Goal: Complete application form

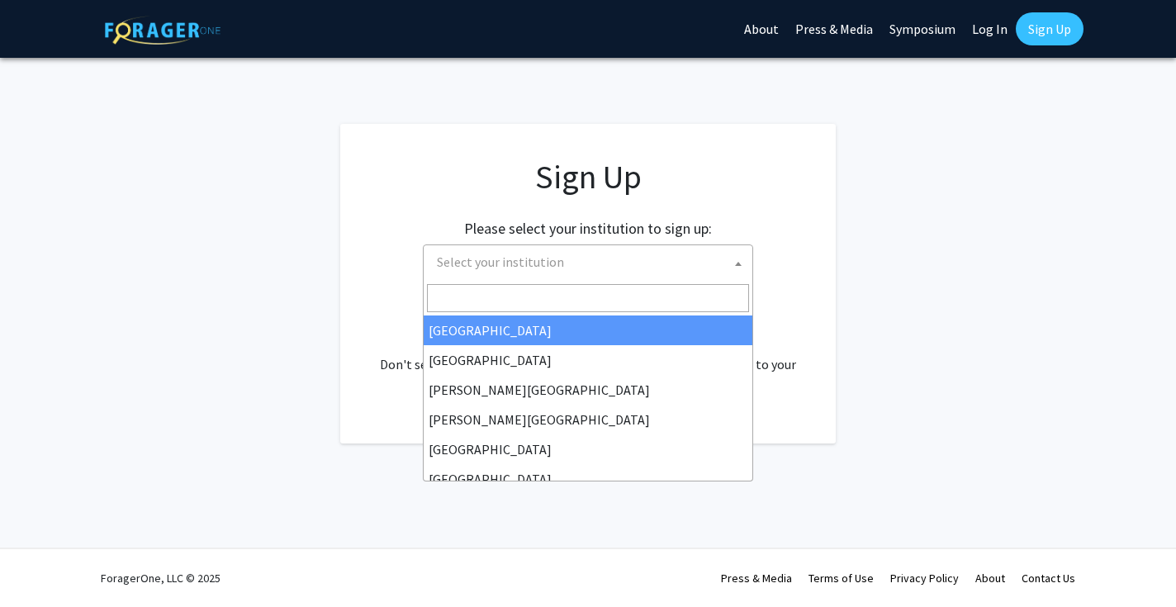
click at [617, 266] on span "Select your institution" at bounding box center [591, 262] width 322 height 34
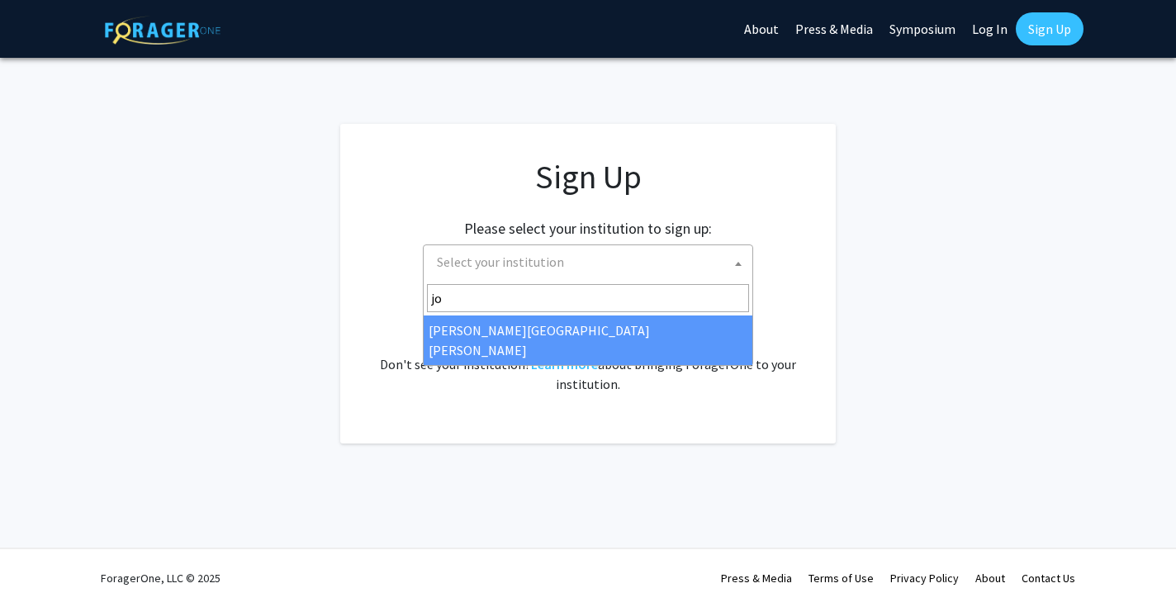
type input "jo"
select select "1"
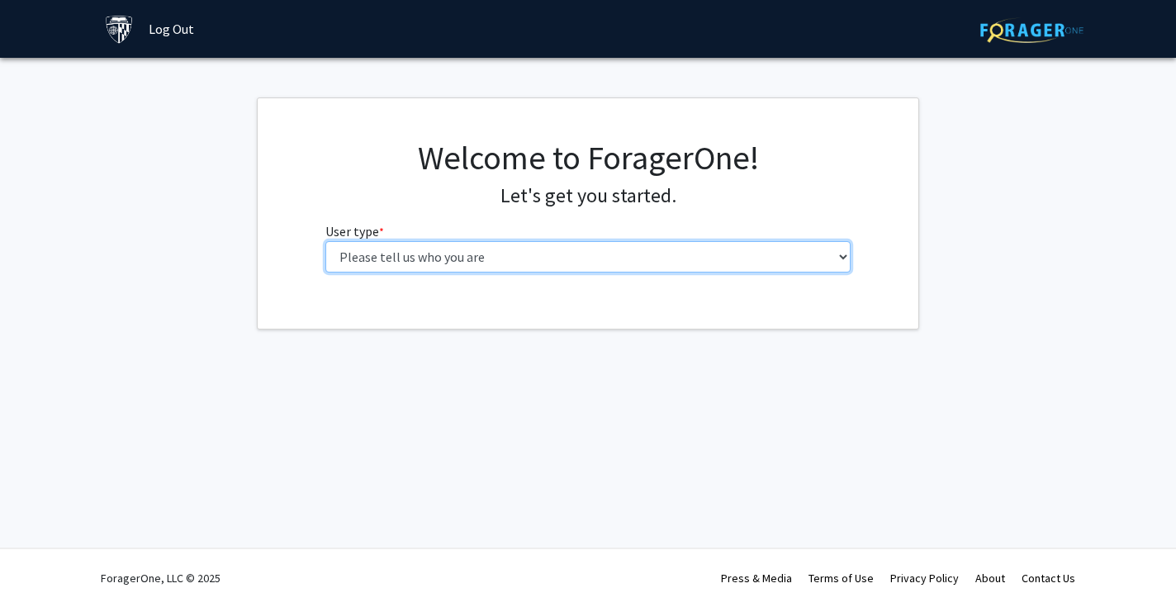
select select "2: masters"
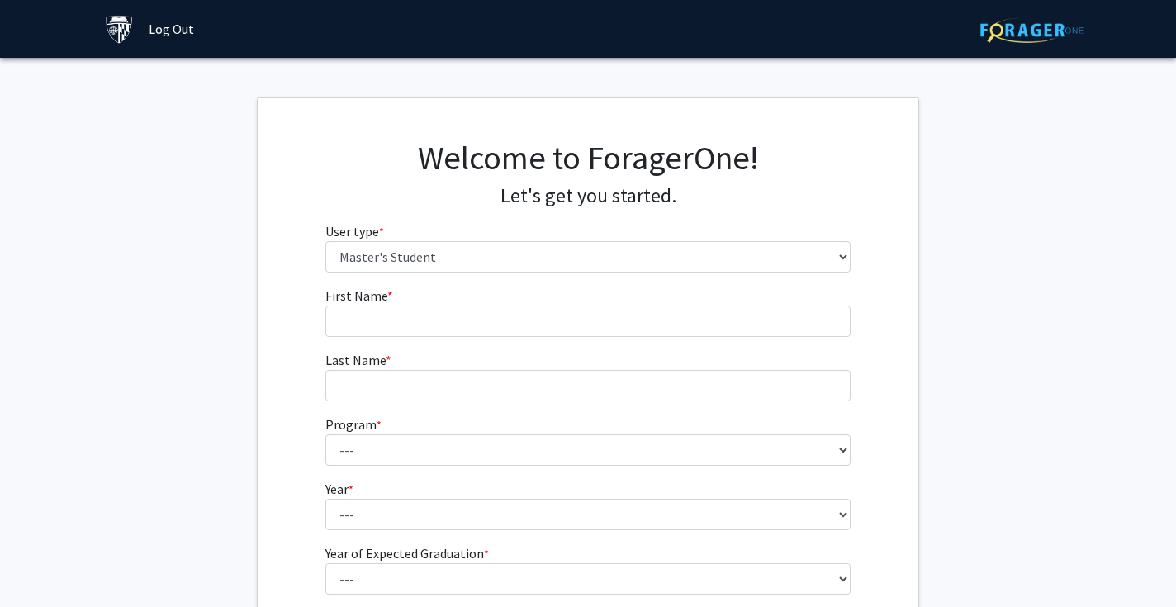
click at [561, 343] on form "First Name * required Last Name * required Program * required --- Anatomy Educa…" at bounding box center [588, 455] width 526 height 339
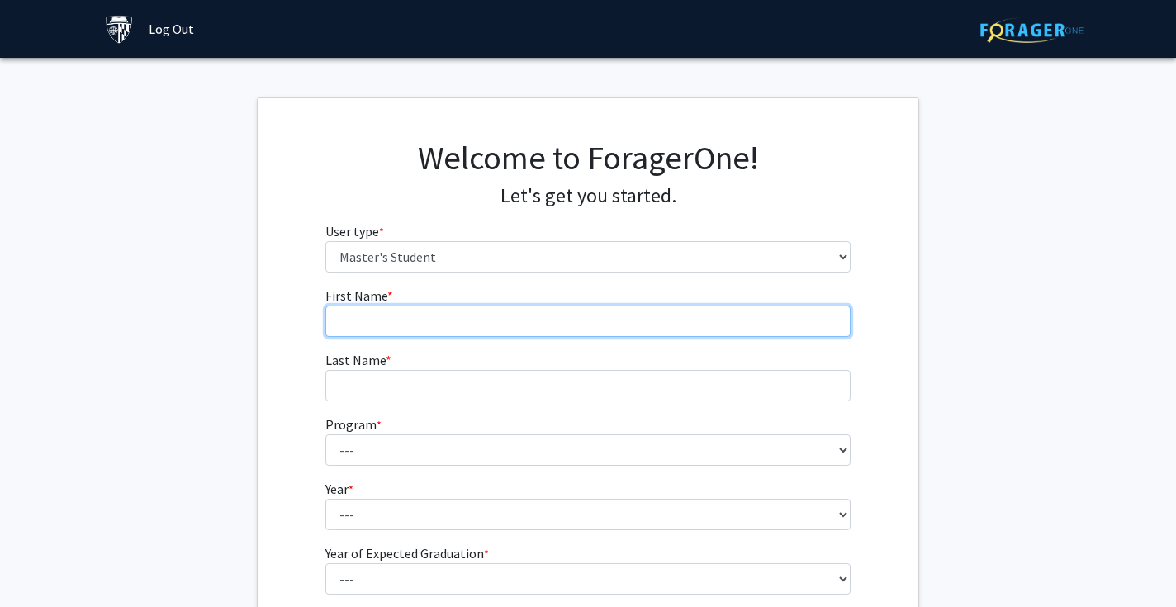
click at [562, 324] on input "First Name * required" at bounding box center [588, 320] width 526 height 31
type input "h"
type input "Hekai"
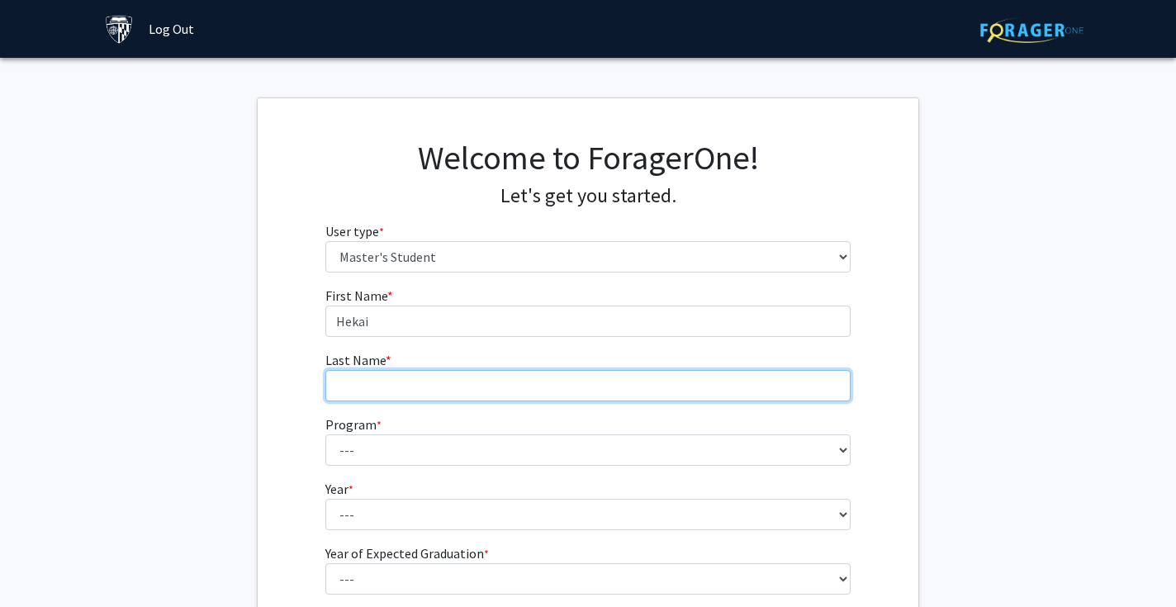
click at [538, 379] on input "Last Name * required" at bounding box center [588, 385] width 526 height 31
type input "Ma"
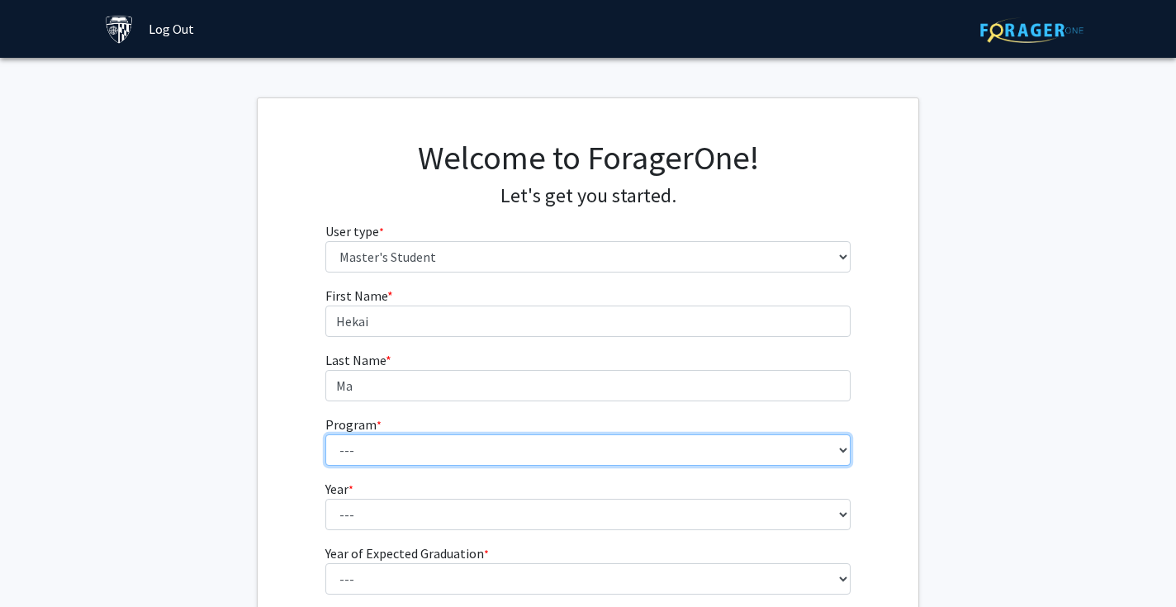
select select "131: 132"
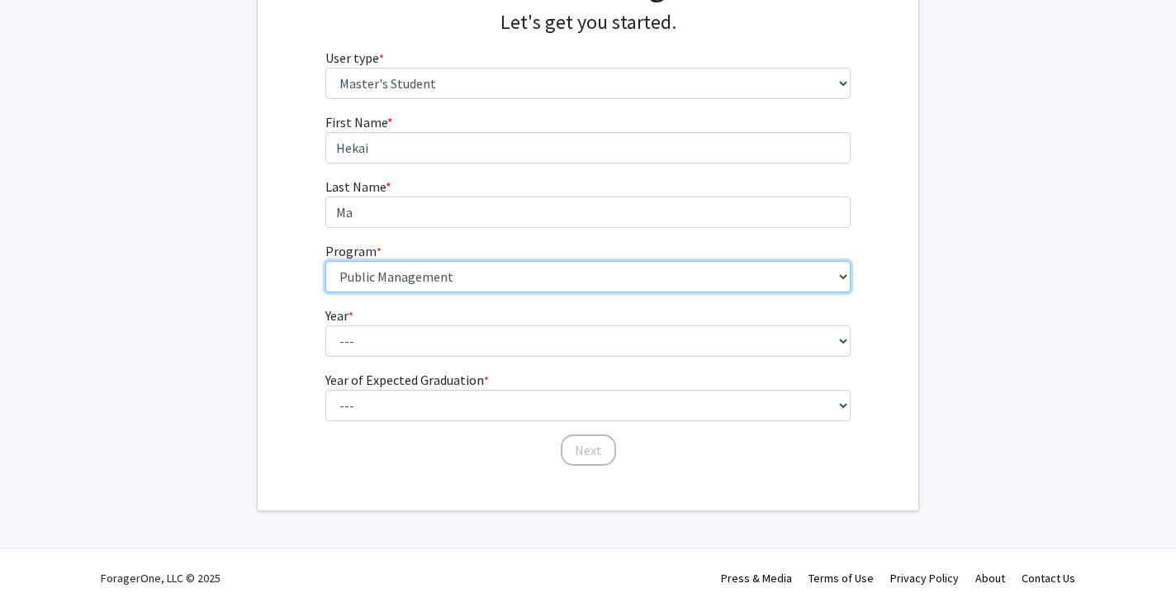
scroll to position [173, 0]
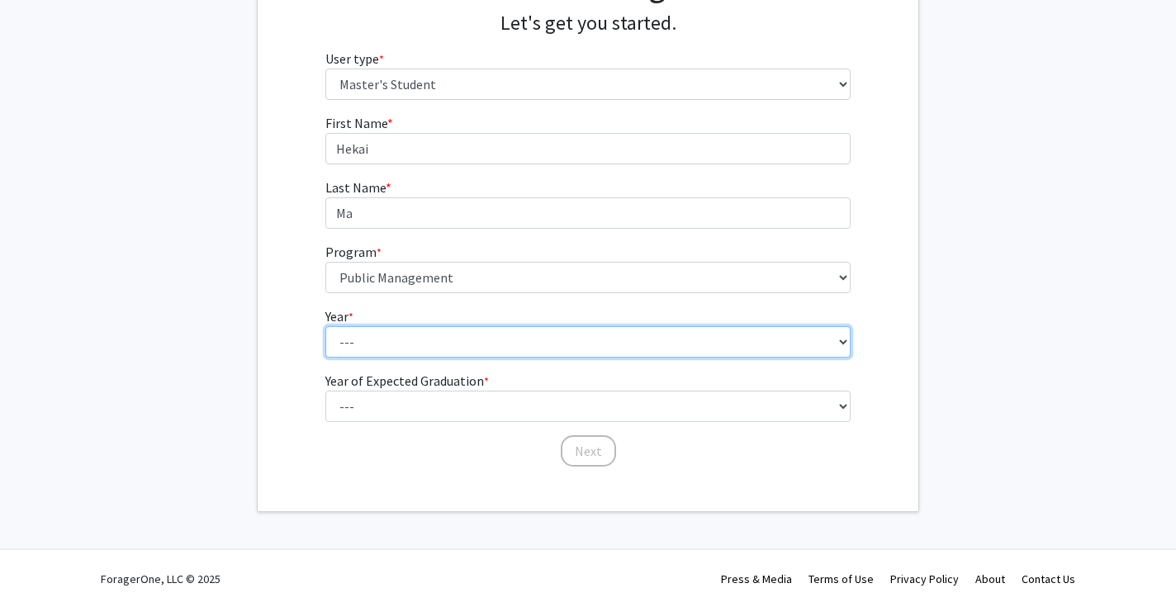
select select "1: first_year"
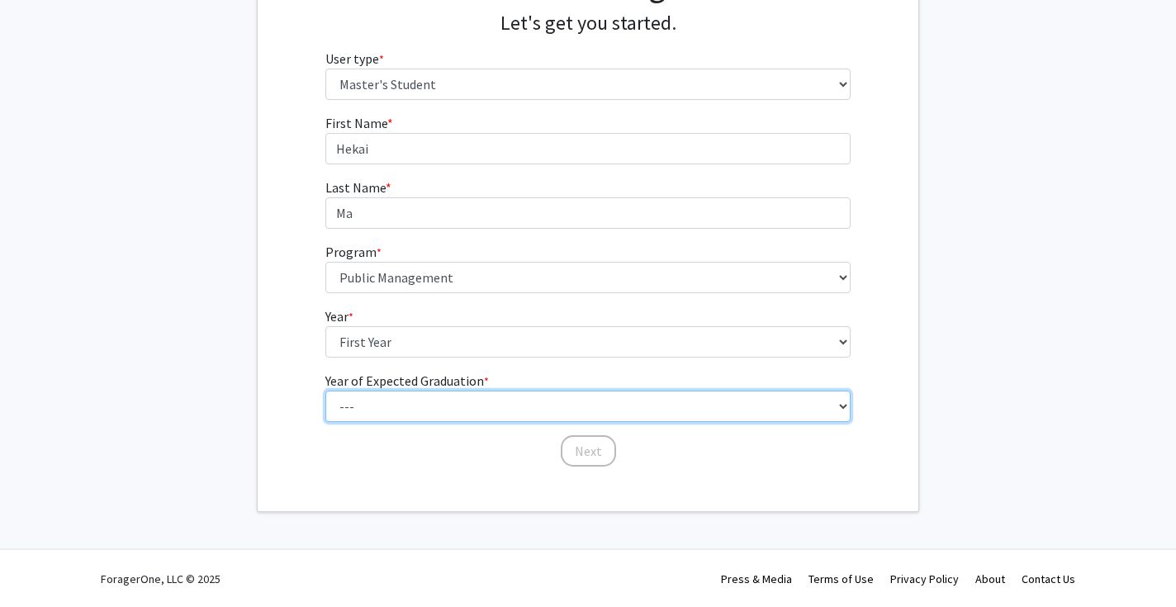
select select "3: 2027"
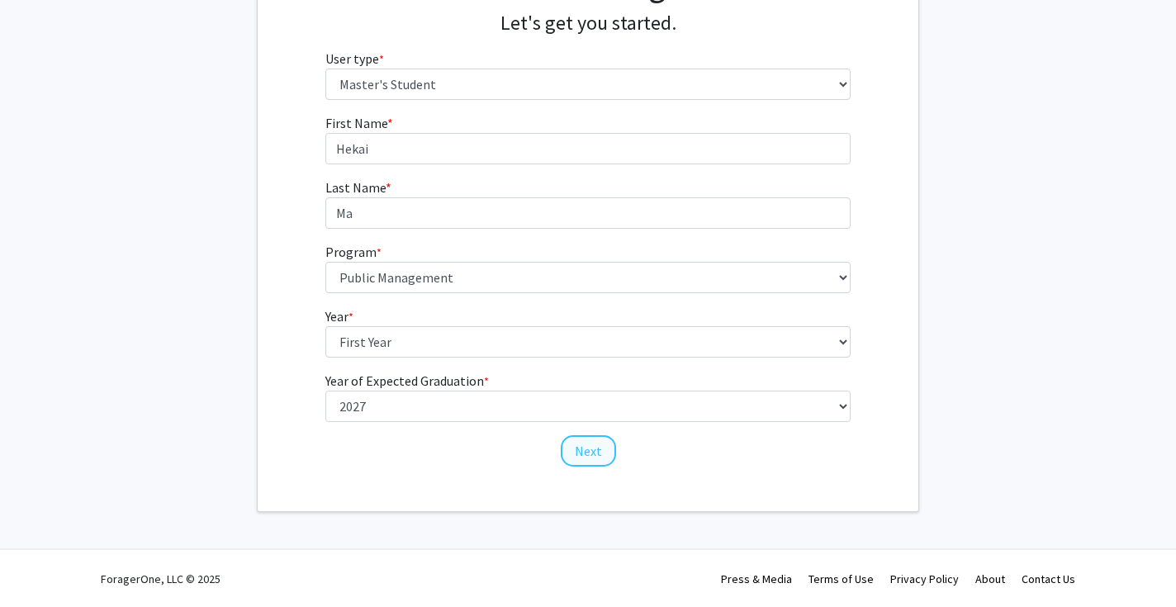
click at [589, 445] on button "Next" at bounding box center [588, 450] width 55 height 31
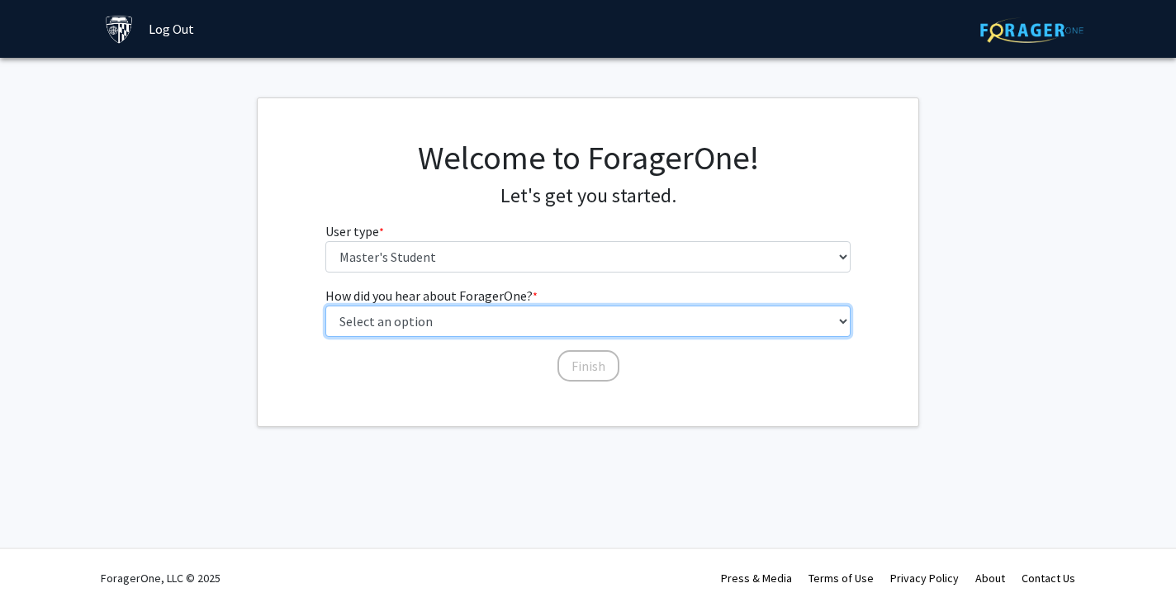
select select "3: university_website"
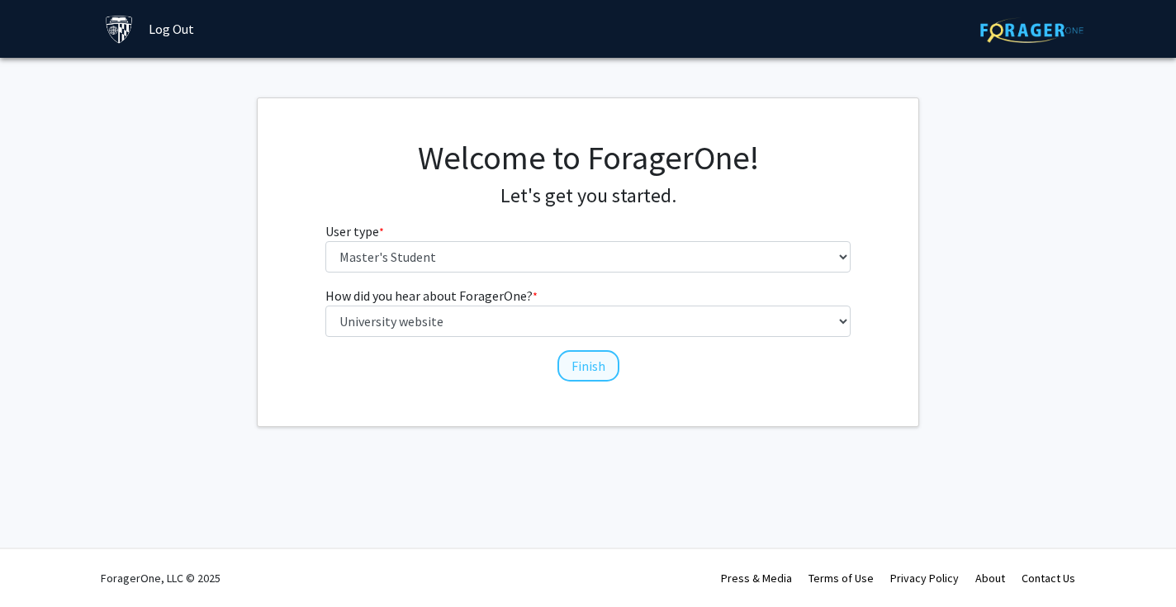
click at [585, 362] on button "Finish" at bounding box center [588, 365] width 62 height 31
